Goal: Task Accomplishment & Management: Complete application form

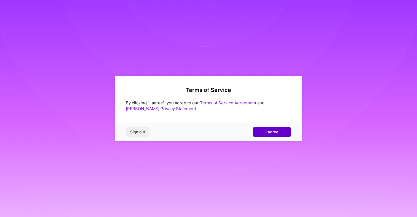
click at [272, 136] on button "I agree" at bounding box center [271, 132] width 39 height 10
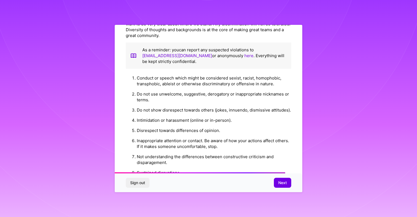
scroll to position [591, 0]
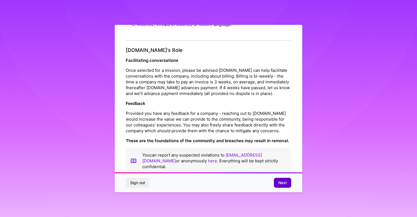
click at [286, 183] on span "Next" at bounding box center [282, 183] width 9 height 6
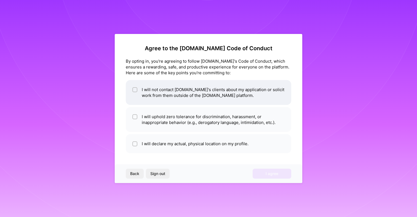
click at [134, 89] on input "checkbox" at bounding box center [135, 90] width 4 height 4
checkbox input "true"
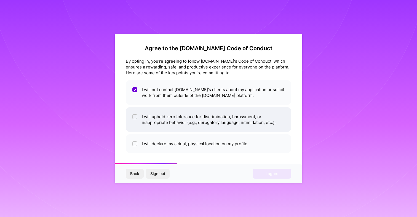
click at [134, 117] on input "checkbox" at bounding box center [135, 117] width 4 height 4
checkbox input "true"
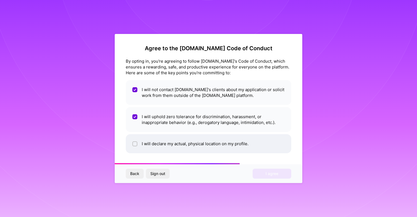
click at [135, 142] on input "checkbox" at bounding box center [135, 144] width 4 height 4
checkbox input "true"
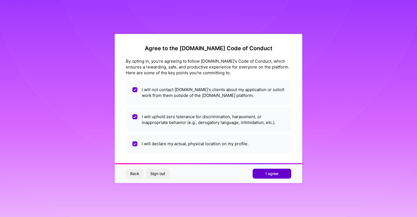
click at [265, 176] on button "I agree" at bounding box center [271, 173] width 39 height 10
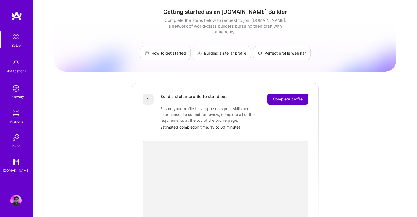
click at [284, 96] on span "Complete profile" at bounding box center [287, 99] width 30 height 6
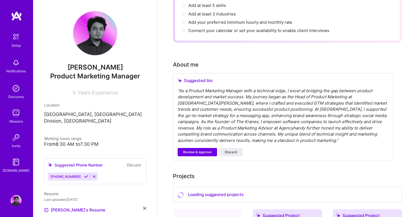
scroll to position [103, 0]
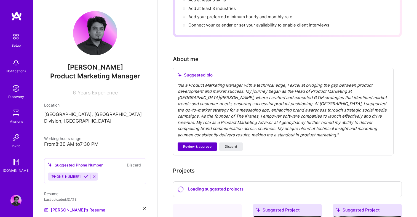
click at [197, 144] on span "Review & approve" at bounding box center [197, 146] width 28 height 5
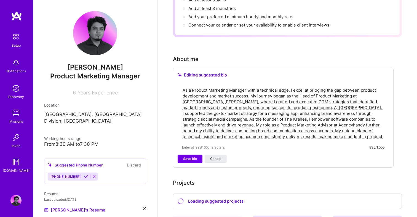
drag, startPoint x: 190, startPoint y: 83, endPoint x: 180, endPoint y: 83, distance: 10.2
click at [180, 83] on div "As a Product Marketing Manager with a technical edge, I excel at bridging the g…" at bounding box center [282, 118] width 211 height 72
click at [293, 86] on textarea "I am a Product Marketing Manager with a technical edge, I excel at bridging the…" at bounding box center [283, 112] width 202 height 53
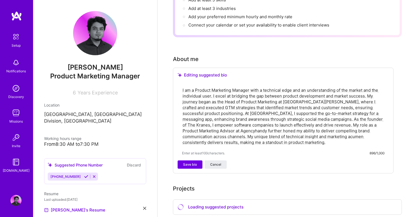
drag, startPoint x: 212, startPoint y: 89, endPoint x: 377, endPoint y: 89, distance: 165.0
click at [378, 89] on textarea "I am a Product Marketing Manager with a technical edge and an understanding of …" at bounding box center [283, 115] width 202 height 59
drag, startPoint x: 368, startPoint y: 89, endPoint x: 211, endPoint y: 90, distance: 156.5
click at [211, 90] on textarea "I am a Product Marketing Manager with a technical edge and an understanding of …" at bounding box center [283, 115] width 202 height 59
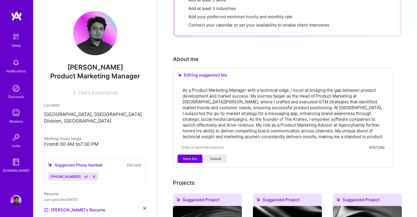
click at [331, 100] on textarea "As a Product Marketing Manager with a technical edge, I excel at bridging the g…" at bounding box center [283, 112] width 202 height 53
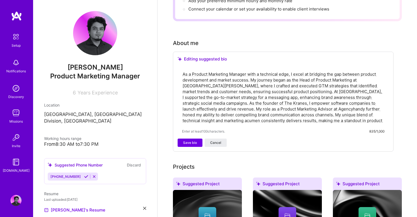
scroll to position [117, 0]
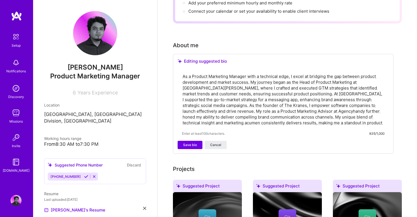
click at [250, 75] on textarea "As a Product Marketing Manager with a technical edge, I excel at bridging the g…" at bounding box center [283, 99] width 202 height 53
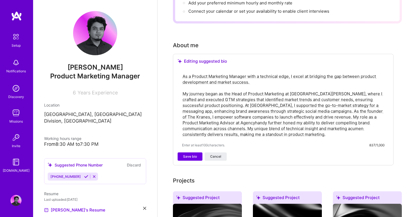
drag, startPoint x: 190, startPoint y: 69, endPoint x: 175, endPoint y: 69, distance: 14.6
click at [175, 69] on div "Editing suggested bio As a Product Marketing Manager with a technical edge, I e…" at bounding box center [283, 109] width 220 height 111
click at [249, 73] on textarea "I am a Product Marketing Manager with a technical edge, I excel at bridging the…" at bounding box center [283, 105] width 202 height 65
click at [294, 73] on textarea "I am a Product Marketing Manager with a technical edge, I excel at bridging the…" at bounding box center [283, 105] width 202 height 65
click at [245, 110] on textarea "I am a Product Marketing Manager with a technical edge and a deep understanding…" at bounding box center [283, 105] width 202 height 65
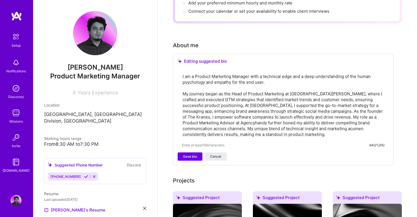
click at [307, 87] on textarea "I am a Product Marketing Manager with a technical edge and a deep understanding…" at bounding box center [283, 105] width 202 height 65
drag, startPoint x: 285, startPoint y: 86, endPoint x: 224, endPoint y: 86, distance: 60.9
click at [224, 86] on textarea "I am a Product Marketing Manager with a technical edge and a deep understanding…" at bounding box center [283, 105] width 202 height 65
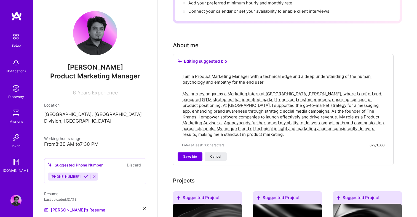
click at [281, 87] on textarea "I am a Product Marketing Manager with a technical edge and a deep understanding…" at bounding box center [283, 105] width 202 height 65
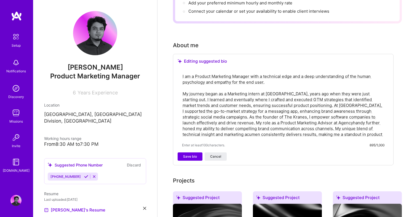
click at [227, 93] on textarea "I am a Product Marketing Manager with a technical edge and a deep understanding…" at bounding box center [283, 105] width 202 height 65
click at [294, 93] on textarea "I am a Product Marketing Manager with a technical edge and a deep understanding…" at bounding box center [283, 105] width 202 height 65
drag, startPoint x: 333, startPoint y: 98, endPoint x: 359, endPoint y: 93, distance: 26.3
click at [359, 93] on textarea "I am a Product Marketing Manager with a technical edge and a deep understanding…" at bounding box center [283, 105] width 202 height 65
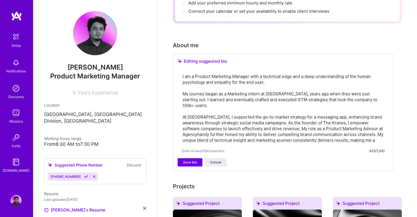
click at [188, 104] on textarea "I am a Product Marketing Manager with a technical edge and a deep understanding…" at bounding box center [283, 108] width 202 height 71
click at [196, 105] on textarea "I am a Product Marketing Manager with a technical edge and a deep understanding…" at bounding box center [283, 108] width 202 height 71
click at [191, 110] on textarea "I am a Product Marketing Manager with a technical edge and a deep understanding…" at bounding box center [283, 108] width 202 height 71
drag, startPoint x: 372, startPoint y: 111, endPoint x: 369, endPoint y: 114, distance: 4.4
click at [369, 114] on textarea "I am a Product Marketing Manager with a technical edge and a deep understanding…" at bounding box center [283, 108] width 202 height 71
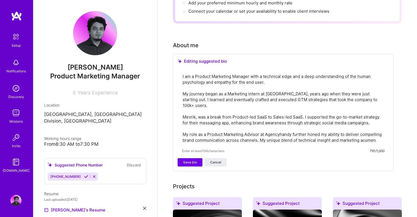
drag, startPoint x: 337, startPoint y: 134, endPoint x: 228, endPoint y: 117, distance: 110.9
click at [228, 117] on textarea "I am a Product Marketing Manager with a technical edge and a deep understanding…" at bounding box center [283, 108] width 202 height 71
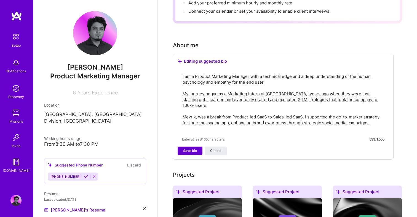
type textarea "I am a Product Marketing Manager with a technical edge and a deep understanding…"
click at [183, 148] on span "Save bio" at bounding box center [190, 150] width 14 height 5
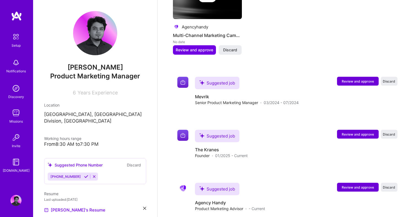
scroll to position [418, 0]
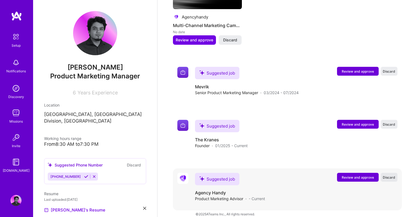
click at [390, 175] on span "Discard" at bounding box center [388, 177] width 12 height 5
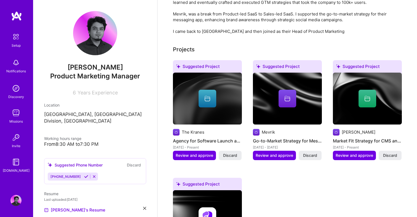
scroll to position [196, 0]
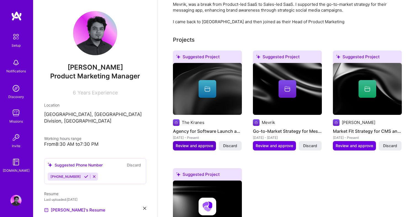
click at [194, 143] on span "Review and approve" at bounding box center [193, 146] width 37 height 6
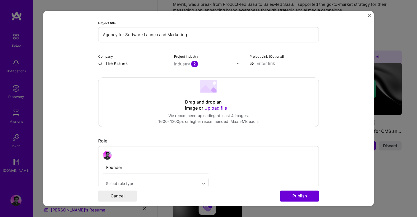
scroll to position [60, 0]
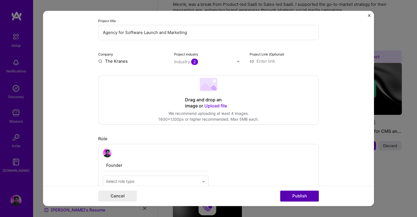
click at [294, 196] on button "Publish" at bounding box center [299, 195] width 39 height 11
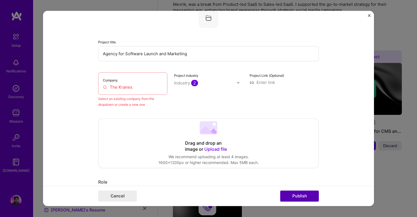
scroll to position [36, 0]
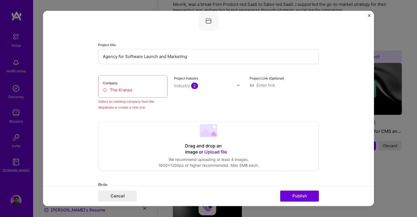
click at [137, 89] on input "The Kranes" at bounding box center [133, 90] width 60 height 6
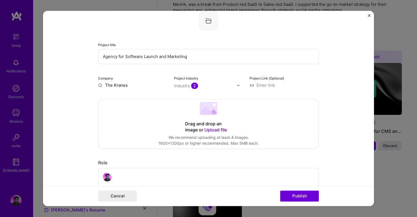
click at [180, 86] on div "Industry 2" at bounding box center [186, 86] width 24 height 6
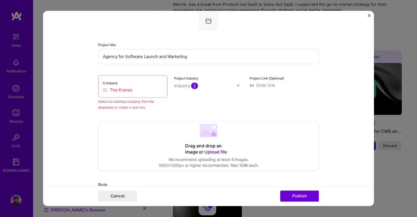
click at [145, 89] on input "The Kranes" at bounding box center [133, 90] width 60 height 6
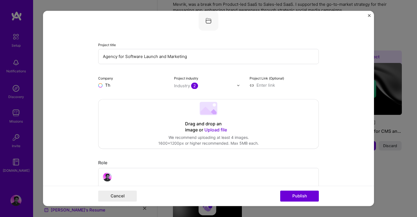
type input "T"
type input "The Kranes"
click at [136, 98] on div "The Kranes" at bounding box center [142, 98] width 27 height 10
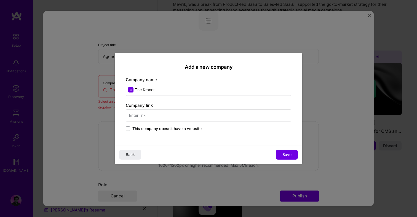
click at [148, 117] on input "text" at bounding box center [208, 115] width 165 height 12
type input "[URL][DOMAIN_NAME]"
click at [282, 155] on button "Save" at bounding box center [286, 154] width 22 height 10
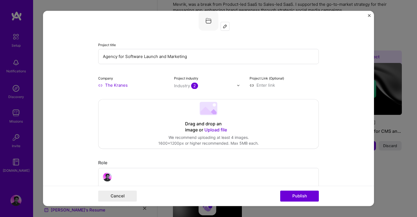
click at [182, 86] on div "Industry 2" at bounding box center [186, 86] width 24 height 6
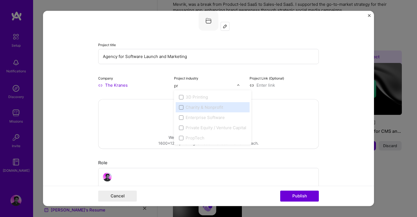
type input "p"
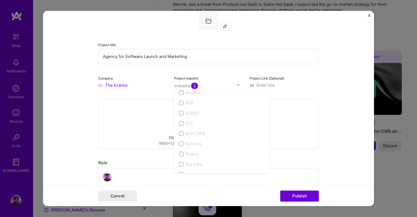
scroll to position [150, 0]
click at [182, 132] on span at bounding box center [181, 130] width 4 height 4
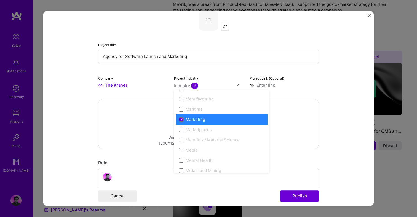
scroll to position [780, 0]
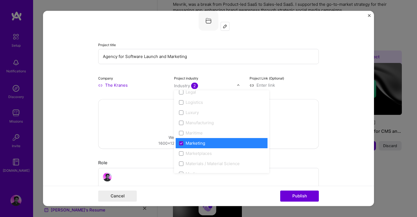
click at [288, 82] on div "Project Link (Optional)" at bounding box center [283, 81] width 69 height 13
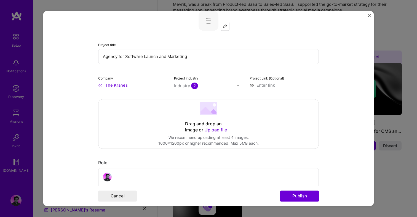
click at [279, 85] on input at bounding box center [283, 85] width 69 height 6
type input "[URL][DOMAIN_NAME]"
click at [293, 201] on button "Publish" at bounding box center [299, 195] width 39 height 11
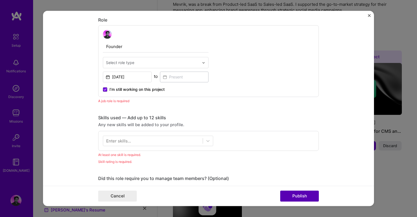
scroll to position [185, 0]
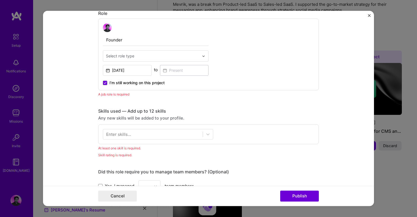
click at [141, 56] on input "text" at bounding box center [152, 56] width 93 height 6
type input "founder"
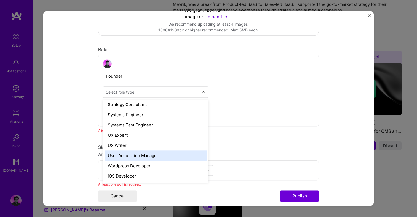
scroll to position [116, 0]
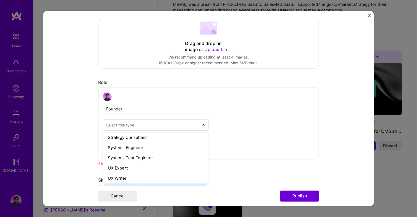
click at [85, 124] on form "Editing suggested project This project is suggested based on your LinkedIn, res…" at bounding box center [208, 108] width 331 height 195
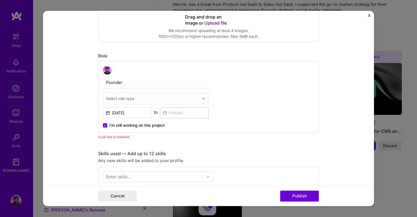
scroll to position [159, 0]
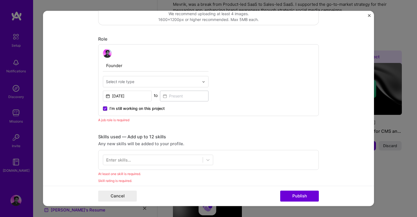
click at [134, 80] on input "text" at bounding box center [152, 82] width 93 height 6
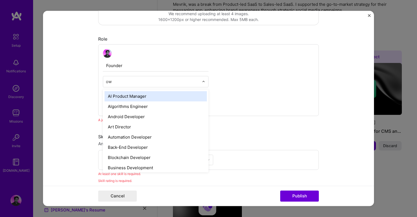
type input "own"
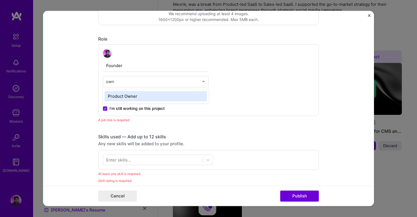
click at [138, 95] on div "Product Owner" at bounding box center [155, 96] width 102 height 10
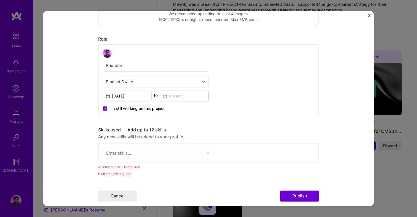
click at [143, 84] on input "text" at bounding box center [152, 82] width 93 height 6
type input "s"
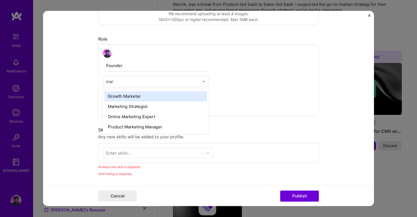
type input "mark"
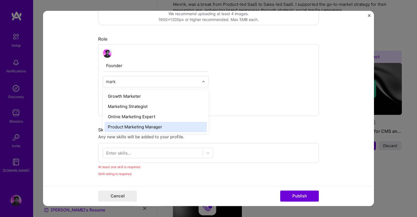
click at [153, 131] on div "Product Marketing Manager" at bounding box center [155, 126] width 102 height 10
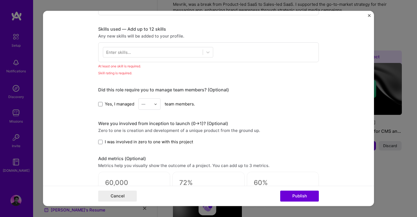
scroll to position [261, 0]
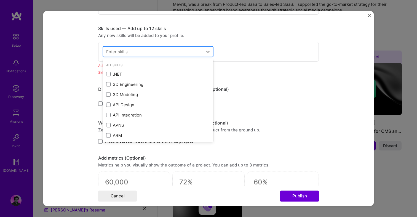
click at [152, 56] on div at bounding box center [152, 51] width 99 height 9
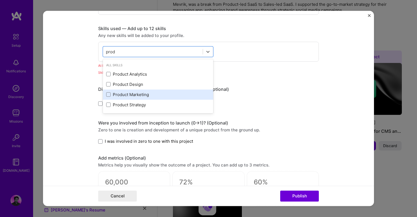
click at [117, 97] on div "Product Marketing" at bounding box center [158, 94] width 104 height 6
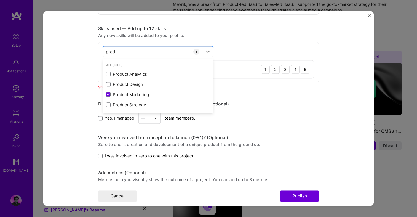
type input "prod"
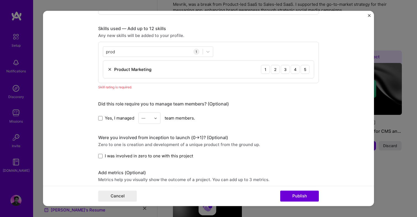
click at [66, 113] on form "Editing suggested project This project is suggested based on your LinkedIn, res…" at bounding box center [208, 108] width 331 height 195
click at [306, 69] on div "5" at bounding box center [304, 69] width 9 height 9
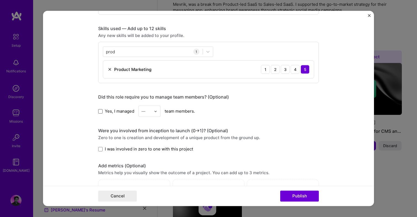
click at [100, 112] on span at bounding box center [100, 111] width 4 height 4
click at [0, 0] on input "Yes, I managed" at bounding box center [0, 0] width 0 height 0
click at [147, 111] on input "text" at bounding box center [146, 111] width 10 height 6
click at [147, 143] on div "3" at bounding box center [149, 146] width 19 height 10
click at [152, 148] on span "I was involved in zero to one with this project" at bounding box center [149, 149] width 88 height 6
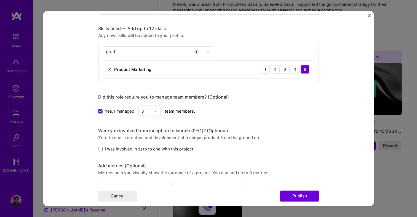
click at [0, 0] on input "I was involved in zero to one with this project" at bounding box center [0, 0] width 0 height 0
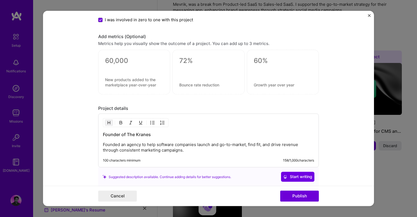
scroll to position [391, 0]
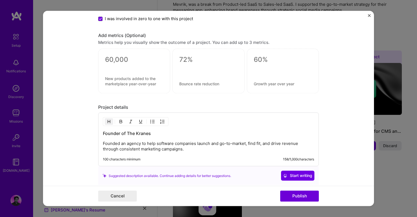
click at [131, 64] on textarea at bounding box center [134, 60] width 58 height 8
click at [127, 194] on button "Cancel" at bounding box center [117, 195] width 39 height 11
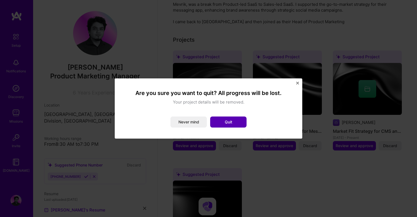
click at [231, 124] on button "Quit" at bounding box center [228, 121] width 36 height 11
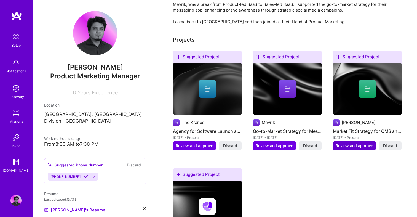
click at [356, 141] on button "Review and approve" at bounding box center [353, 145] width 43 height 9
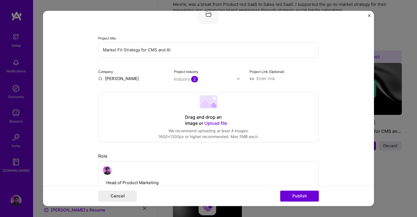
scroll to position [46, 0]
